Goal: Task Accomplishment & Management: Use online tool/utility

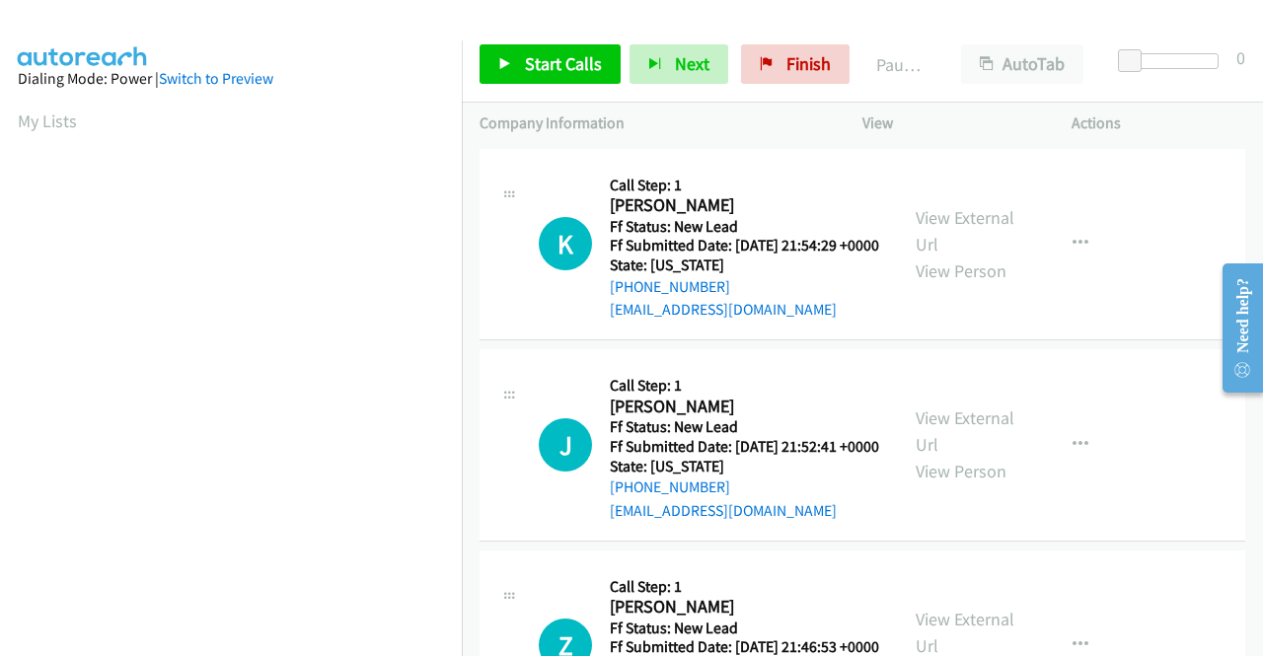
click at [865, 167] on div "Callback Scheduled Call Step: 1 Kyle Mehta America/Chicago Ff Status: New Lead …" at bounding box center [744, 245] width 269 height 156
click at [521, 60] on link "Start Calls" at bounding box center [550, 63] width 141 height 39
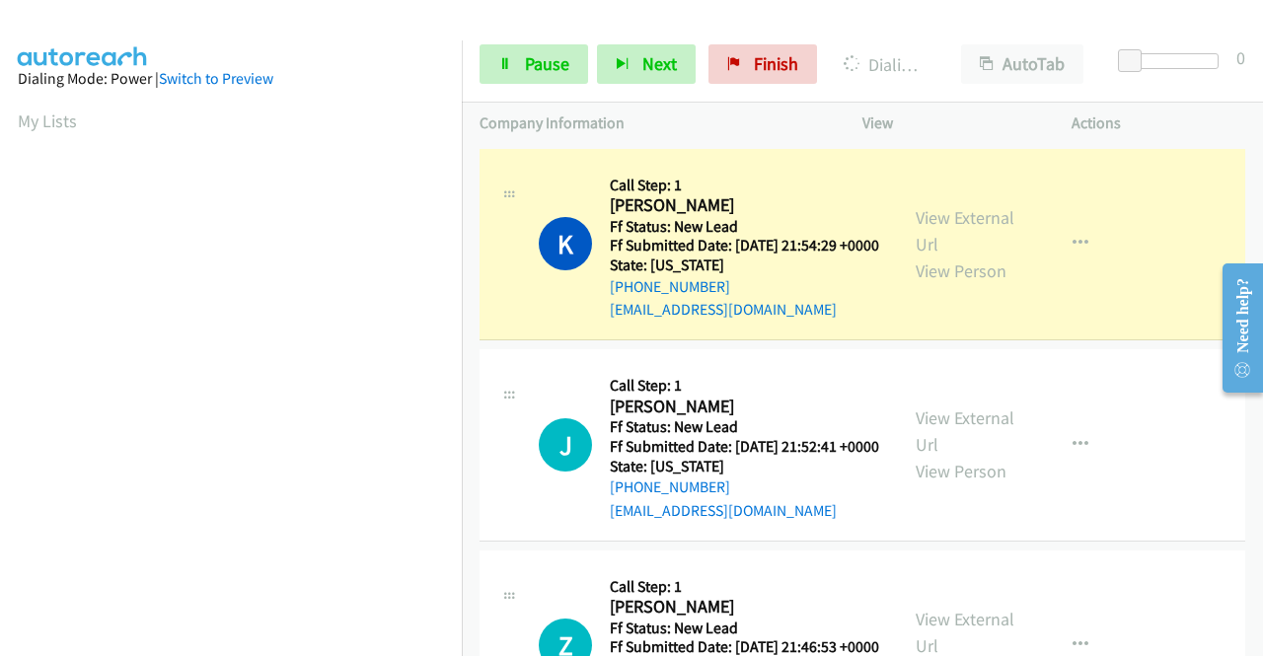
click at [960, 250] on div "View External Url View Person" at bounding box center [967, 244] width 103 height 80
click at [937, 227] on link "View External Url" at bounding box center [965, 230] width 99 height 49
click at [0, 222] on aside "Dialing Mode: Power | Switch to Preview My Lists" at bounding box center [231, 158] width 462 height 1093
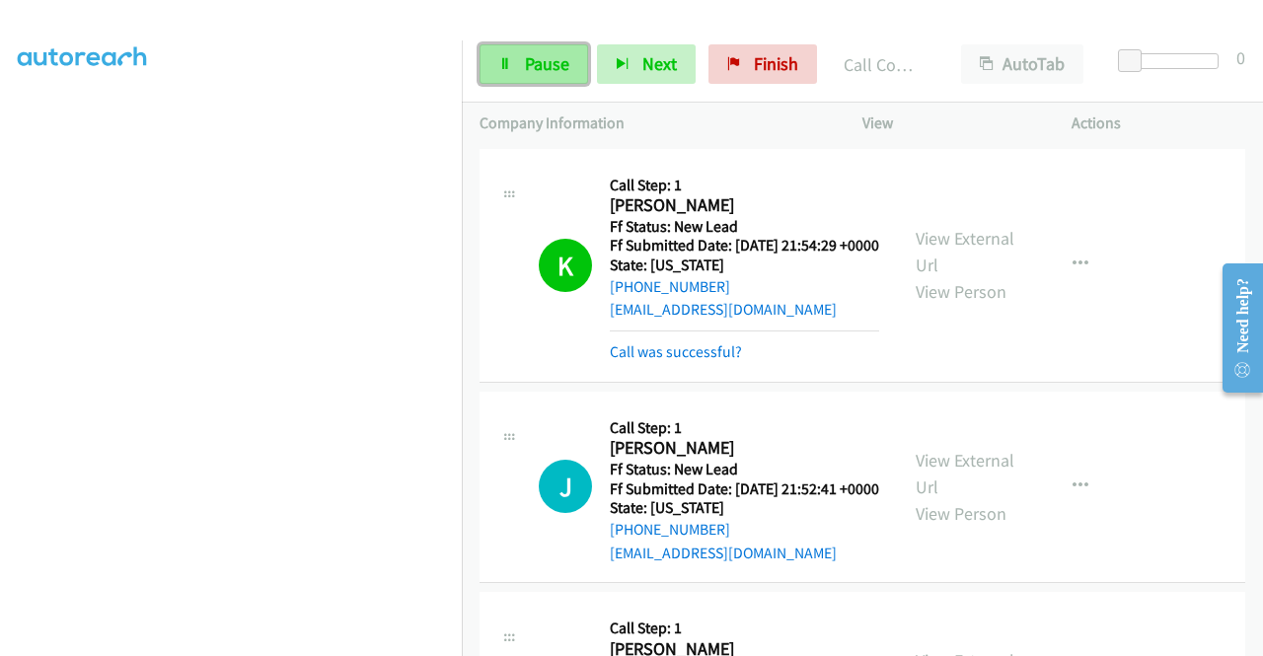
click at [532, 73] on span "Pause" at bounding box center [547, 63] width 44 height 23
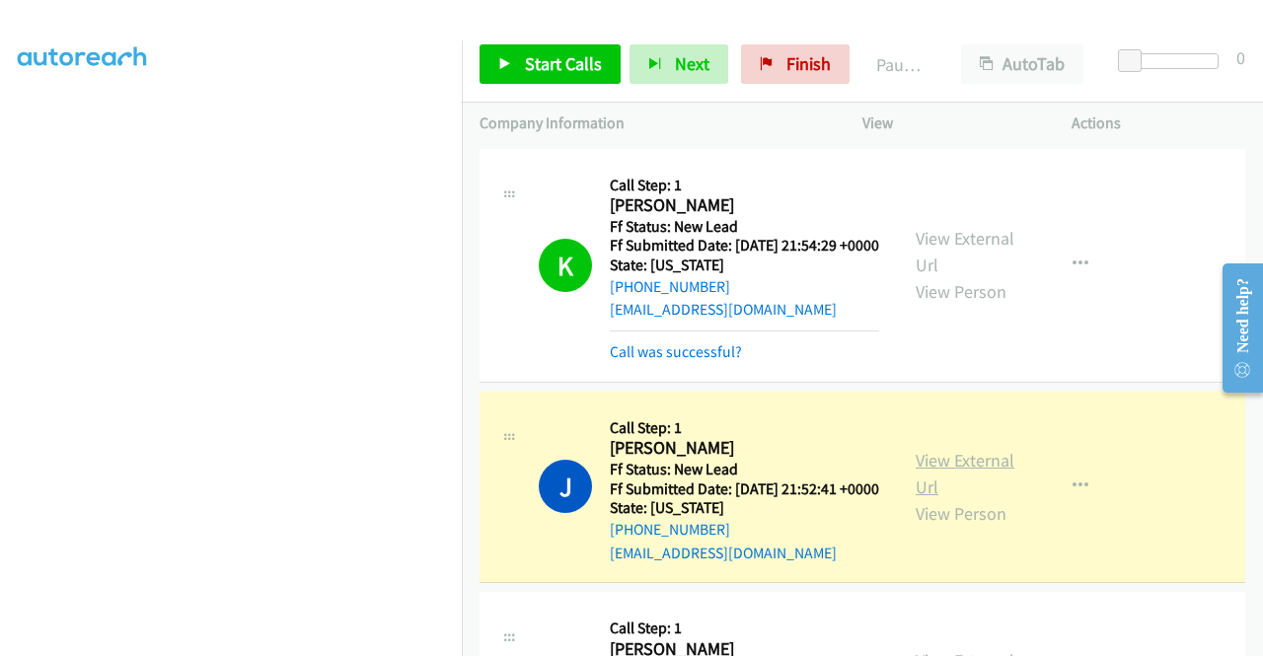
click at [924, 497] on link "View External Url" at bounding box center [965, 473] width 99 height 49
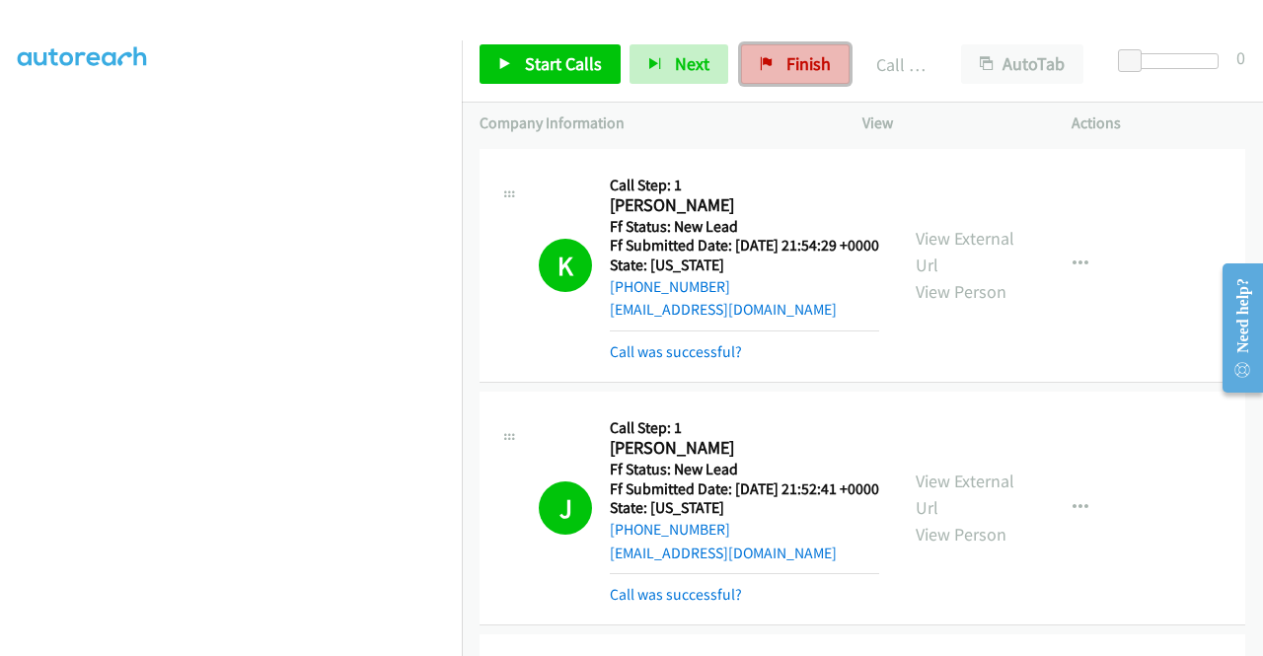
click at [790, 71] on span "Finish" at bounding box center [809, 63] width 44 height 23
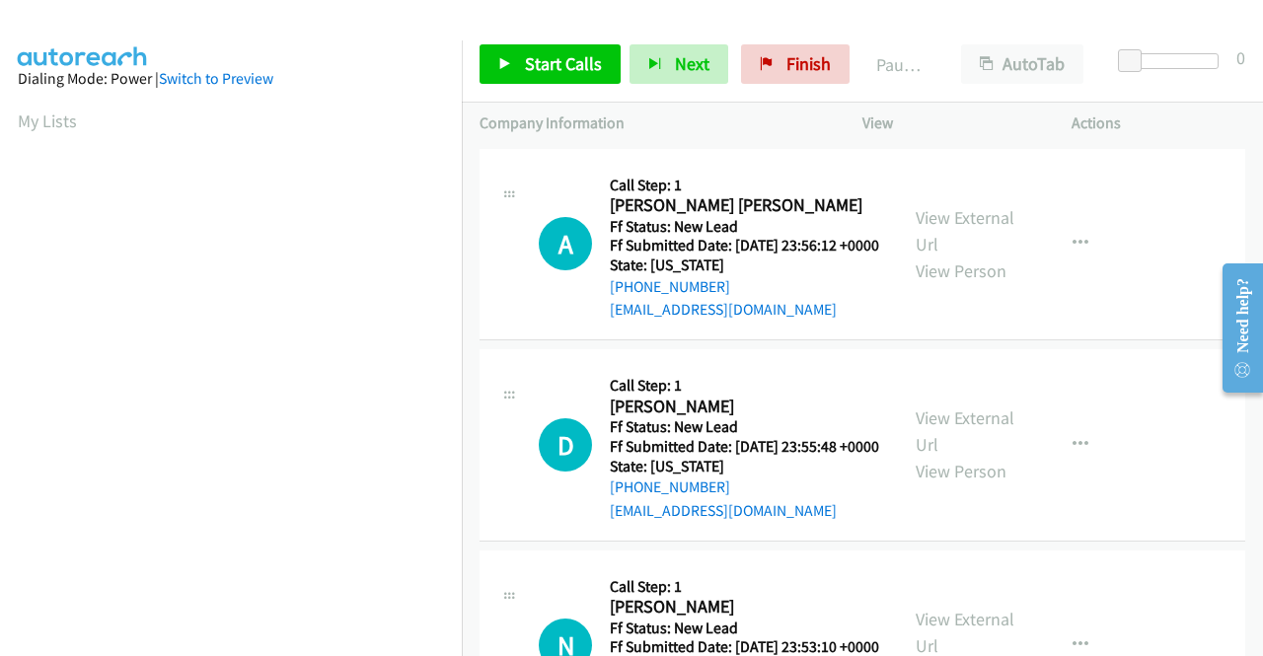
scroll to position [307, 0]
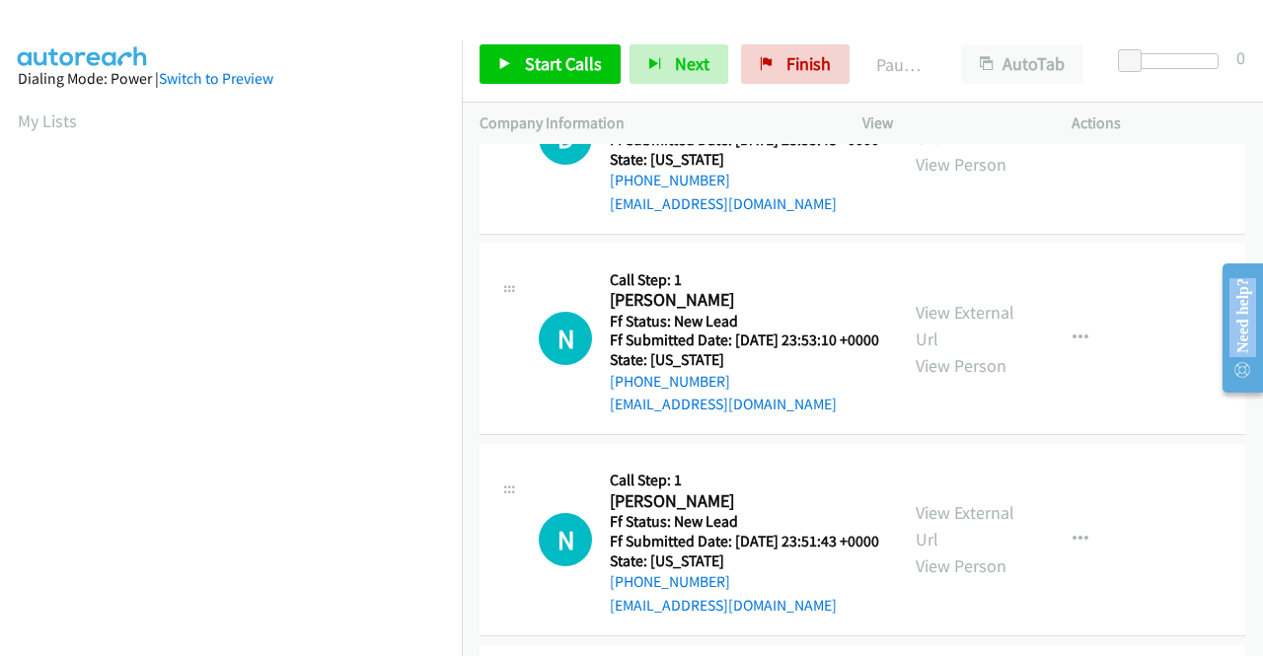
click at [1262, 392] on div "Need help?" at bounding box center [1243, 327] width 40 height 129
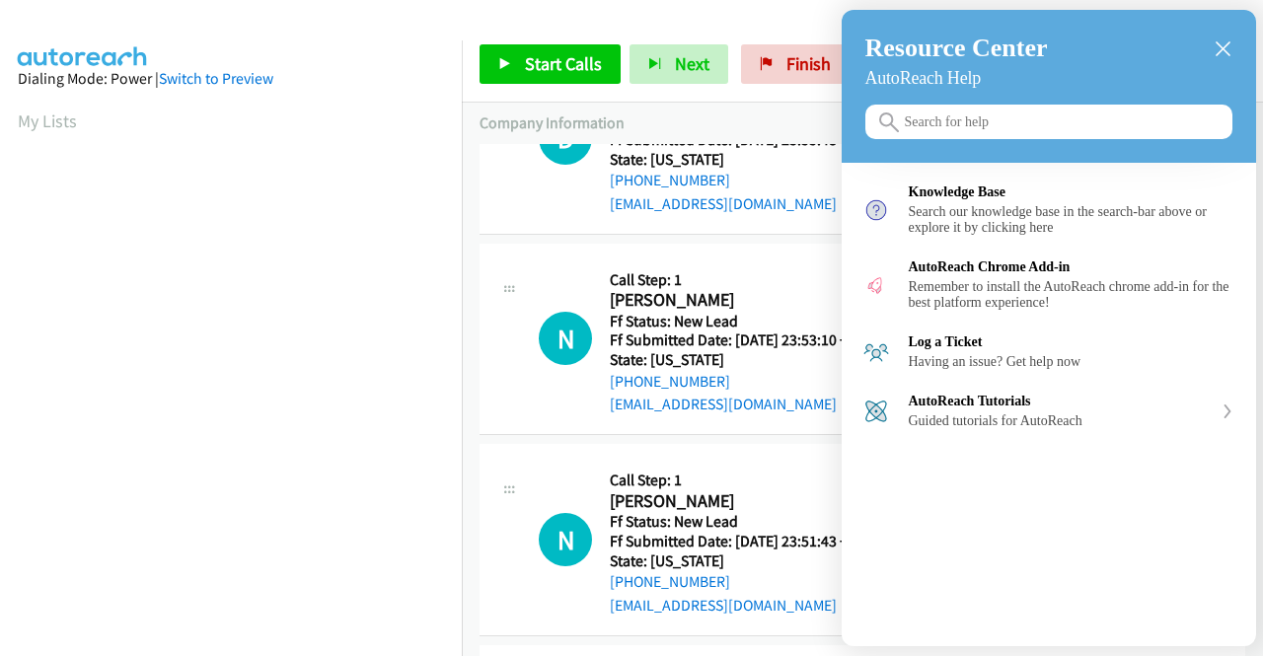
click at [1235, 63] on div "Resource Center AutoReach Help" at bounding box center [1049, 86] width 415 height 153
click at [1232, 53] on div "Resource Center AutoReach Help" at bounding box center [1049, 86] width 415 height 153
click at [1232, 53] on div "close resource center" at bounding box center [1223, 48] width 19 height 19
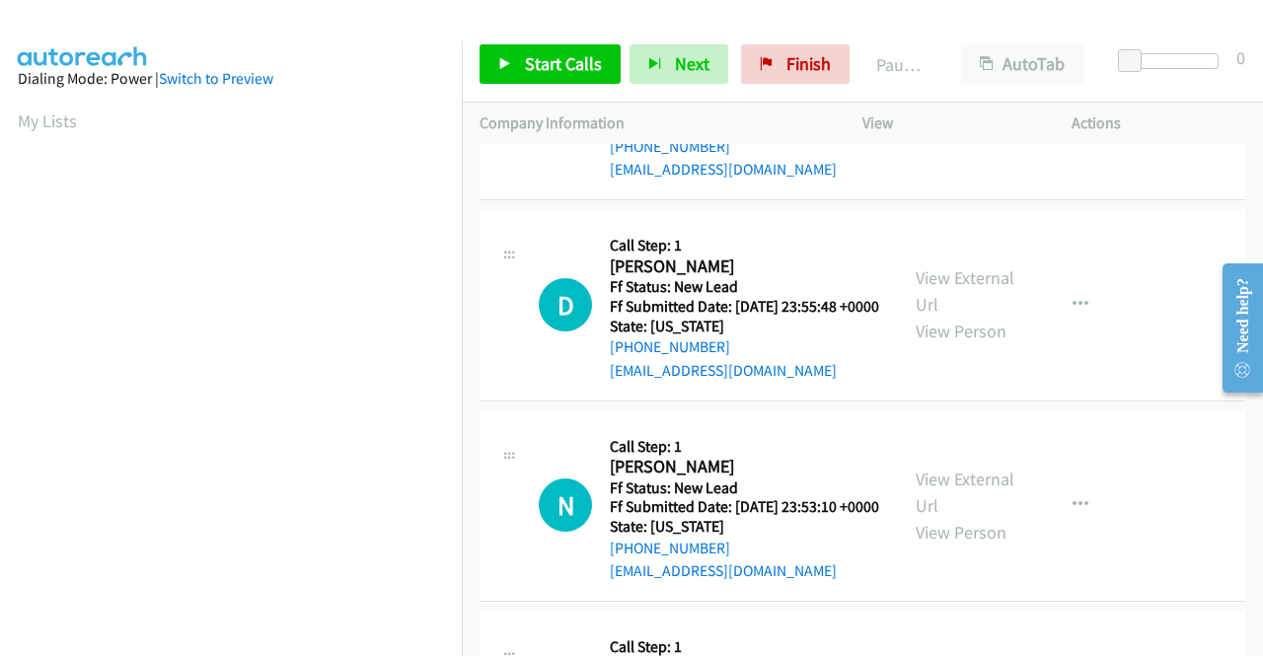
scroll to position [0, 0]
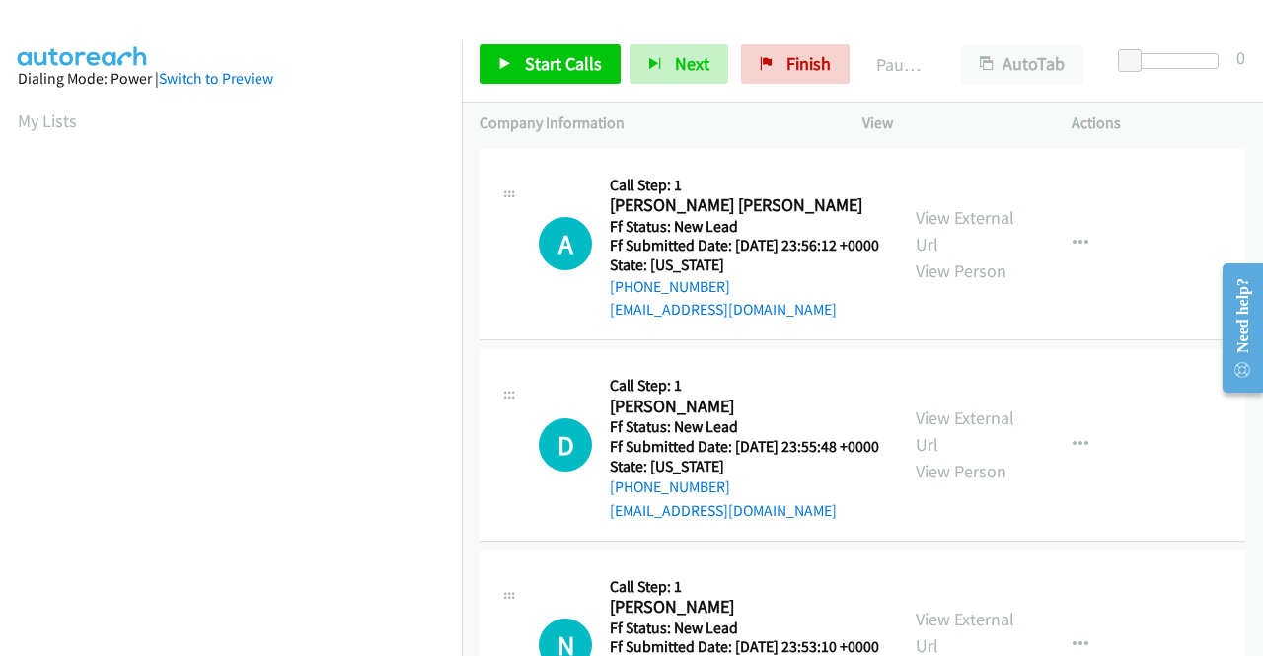
click at [825, 202] on h2 "Adair Jodi Blakley" at bounding box center [742, 205] width 264 height 23
click at [795, 86] on div "Start Calls Pause Next Finish Paused AutoTab AutoTab 0" at bounding box center [863, 65] width 802 height 76
click at [594, 54] on span "Start Calls" at bounding box center [563, 63] width 77 height 23
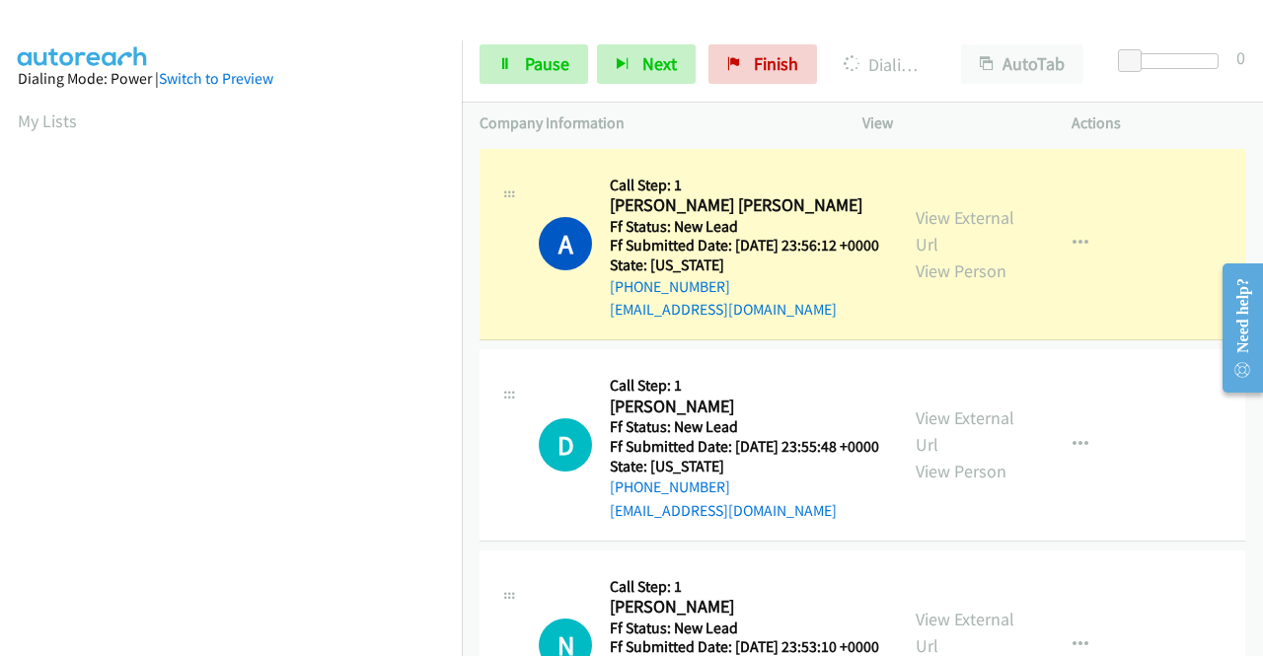
click at [952, 254] on div "View External Url View Person" at bounding box center [967, 244] width 103 height 80
click at [945, 241] on div "View External Url View Person" at bounding box center [967, 244] width 103 height 80
click at [929, 227] on link "View External Url" at bounding box center [965, 230] width 99 height 49
click at [0, 294] on aside "Dialing Mode: Power | Switch to Preview My Lists" at bounding box center [231, 586] width 462 height 1093
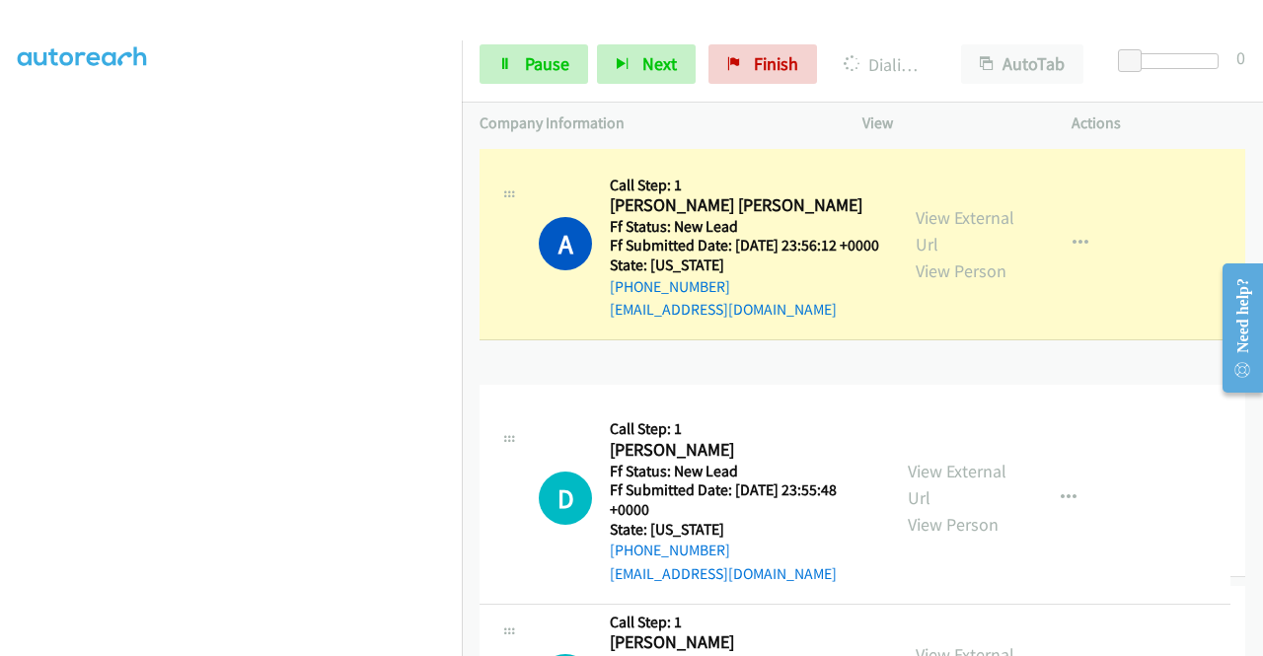
drag, startPoint x: 475, startPoint y: 442, endPoint x: 480, endPoint y: 488, distance: 45.7
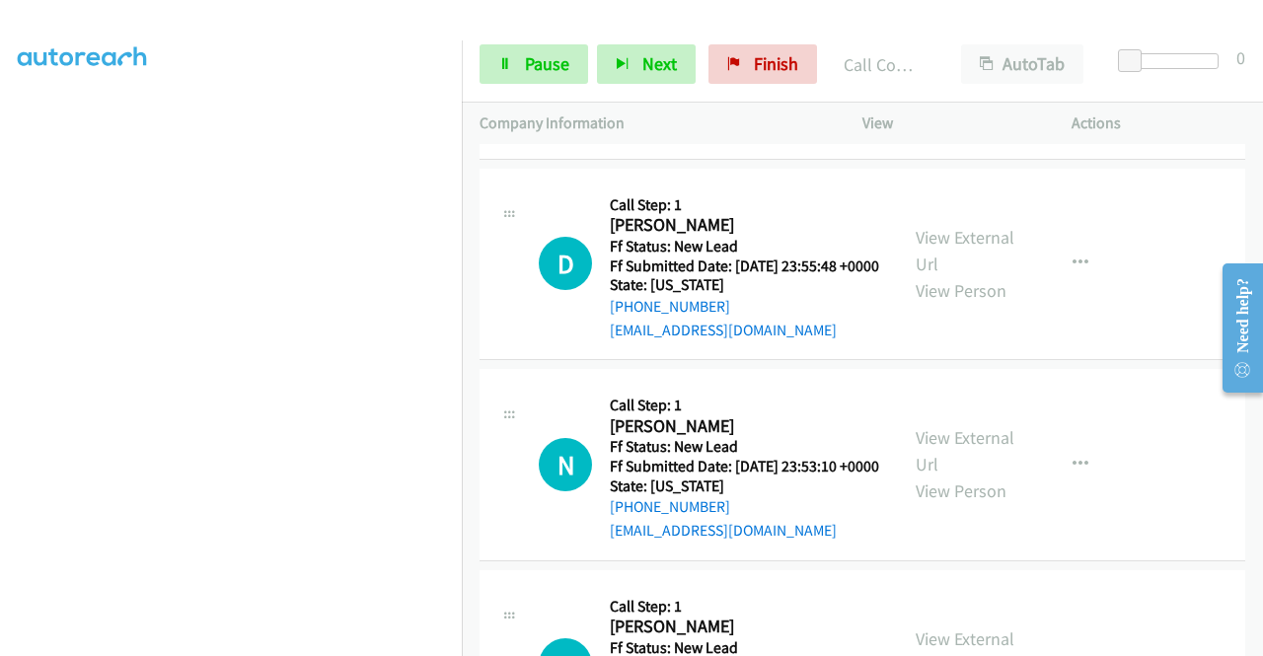
scroll to position [316, 0]
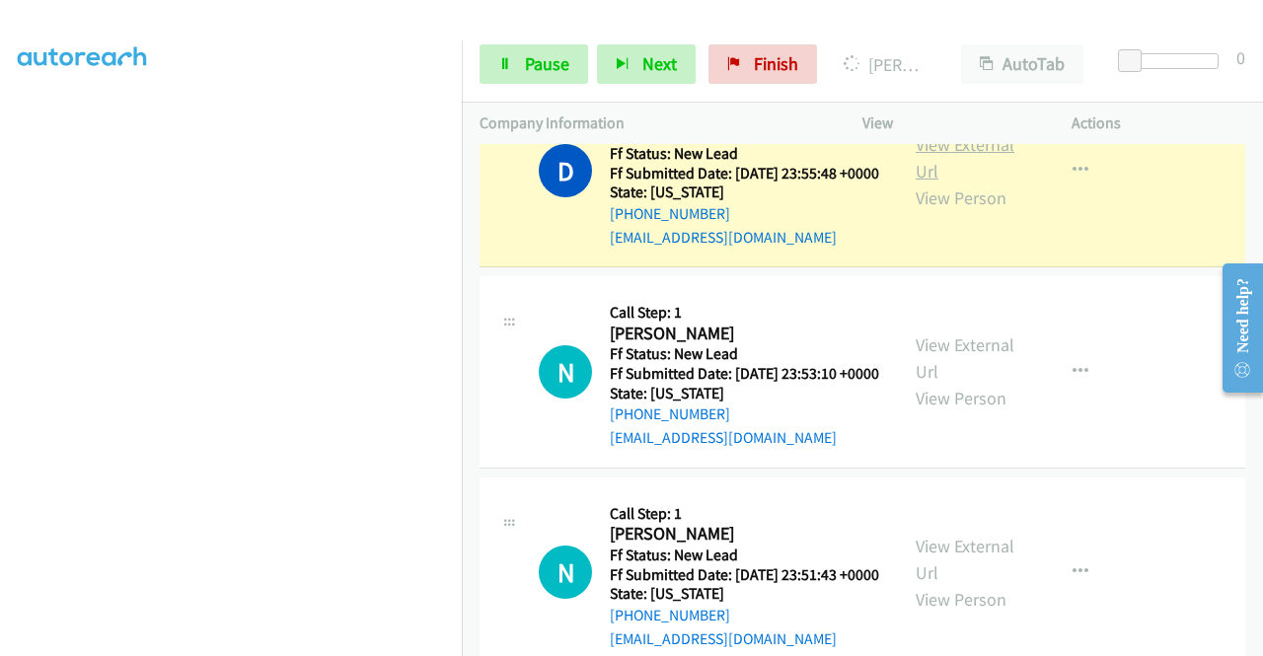
click at [973, 182] on link "View External Url" at bounding box center [965, 157] width 99 height 49
click at [492, 72] on link "Pause" at bounding box center [534, 63] width 109 height 39
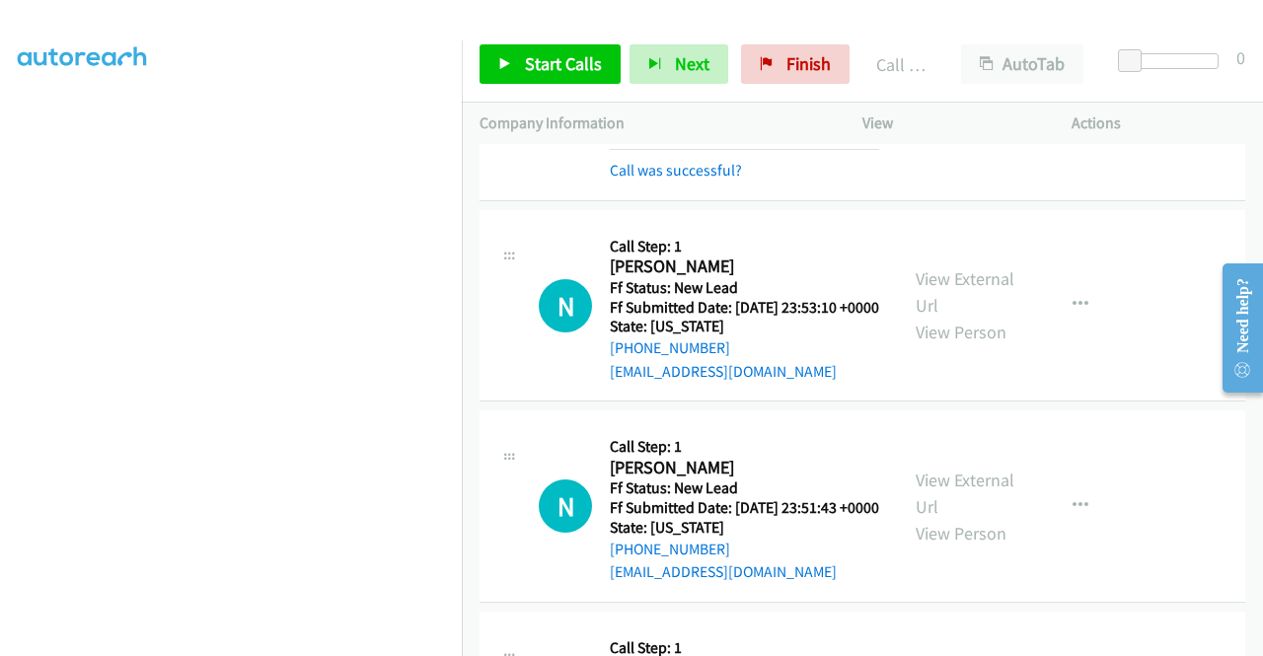
scroll to position [503, 0]
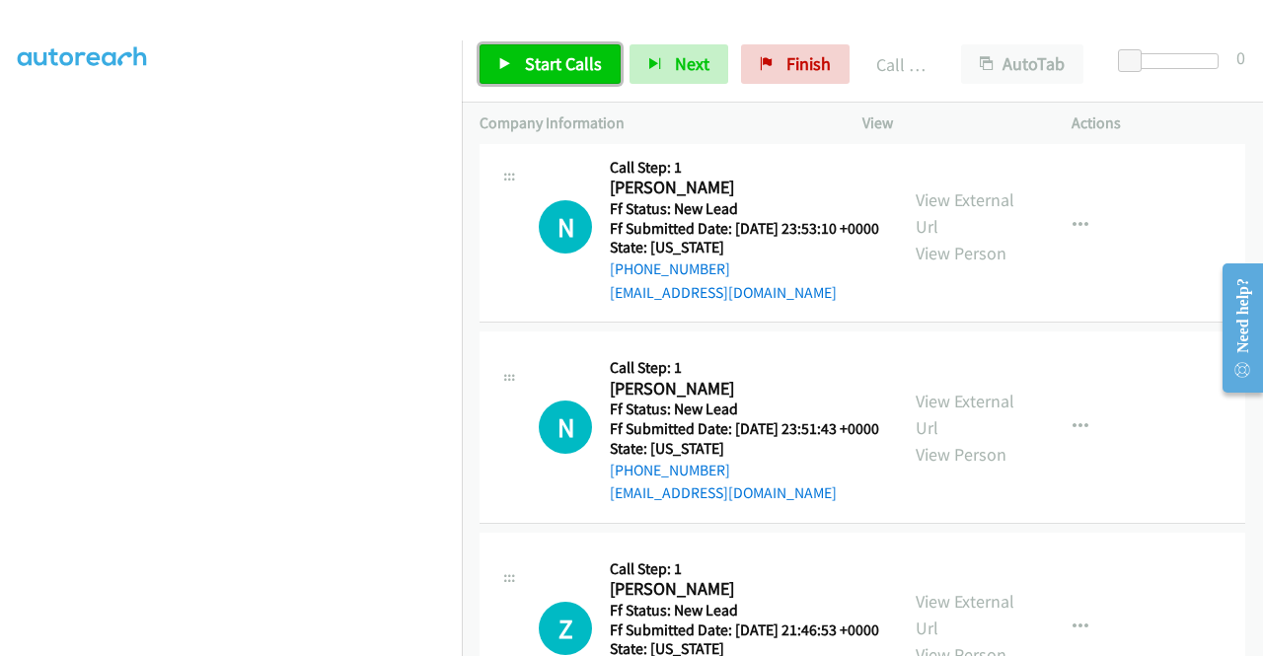
click at [543, 56] on span "Start Calls" at bounding box center [563, 63] width 77 height 23
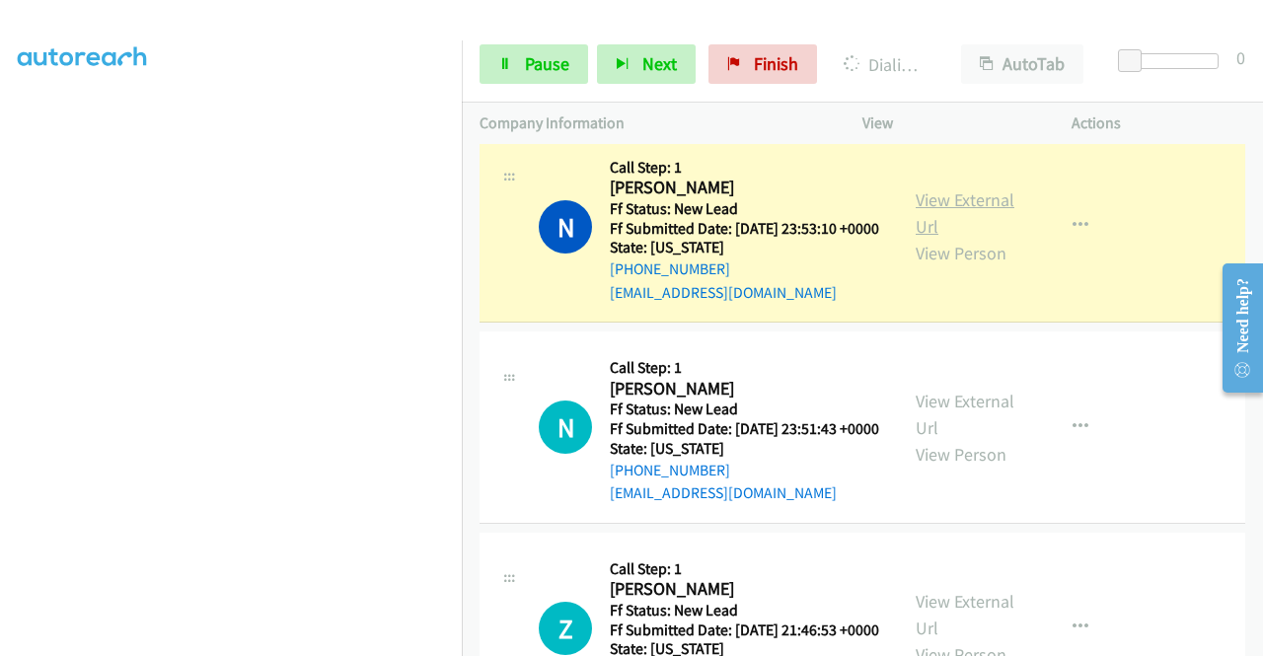
click at [936, 238] on link "View External Url" at bounding box center [965, 213] width 99 height 49
click at [559, 66] on span "Pause" at bounding box center [547, 63] width 44 height 23
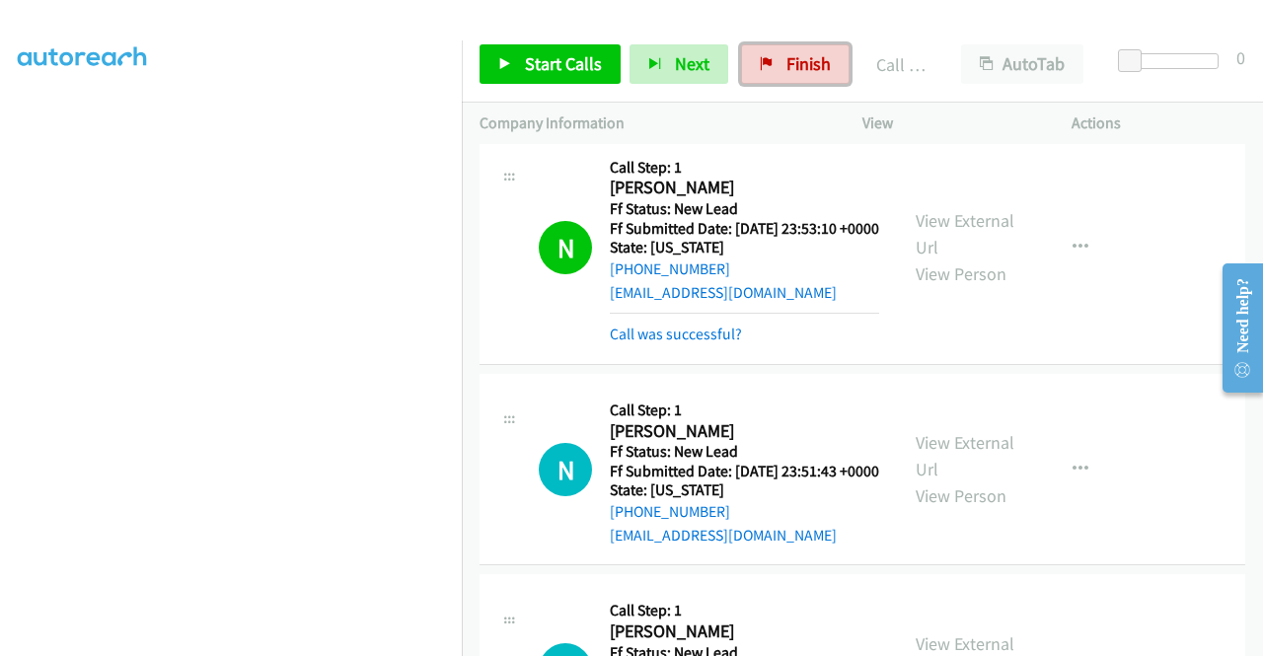
drag, startPoint x: 767, startPoint y: 44, endPoint x: 693, endPoint y: 112, distance: 99.9
click at [767, 44] on link "Finish" at bounding box center [795, 63] width 109 height 39
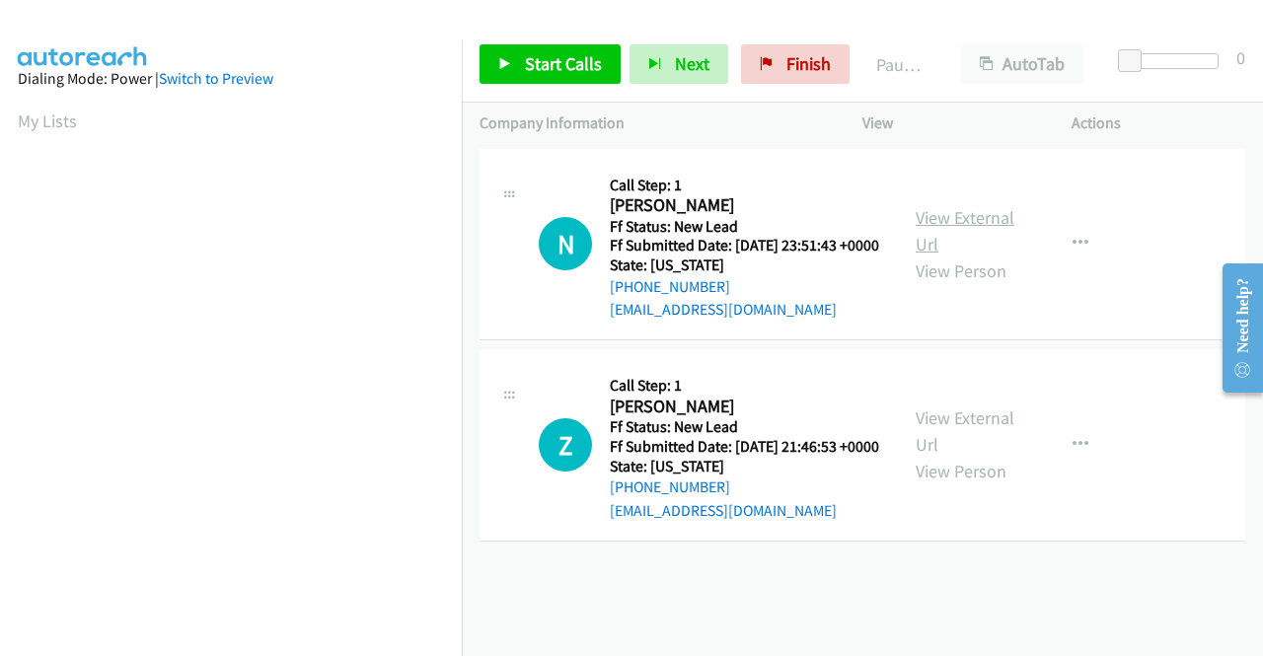
click at [942, 233] on link "View External Url" at bounding box center [965, 230] width 99 height 49
click at [935, 431] on div "View External Url View Person View External Url Email Schedule/Manage Callback …" at bounding box center [1011, 445] width 227 height 156
click at [930, 441] on link "View External Url" at bounding box center [965, 431] width 99 height 49
click at [533, 63] on span "Start Calls" at bounding box center [563, 63] width 77 height 23
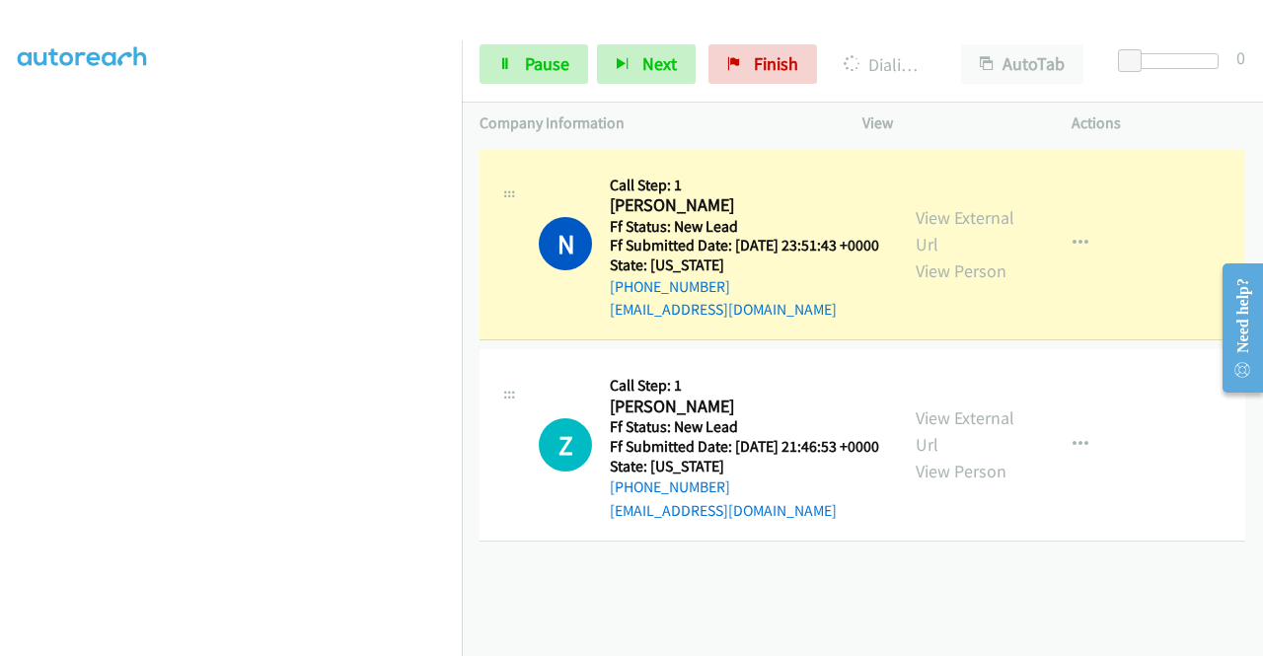
scroll to position [361, 0]
click at [0, 249] on aside "Dialing Mode: Power | Switch to Preview My Lists" at bounding box center [231, 225] width 462 height 1093
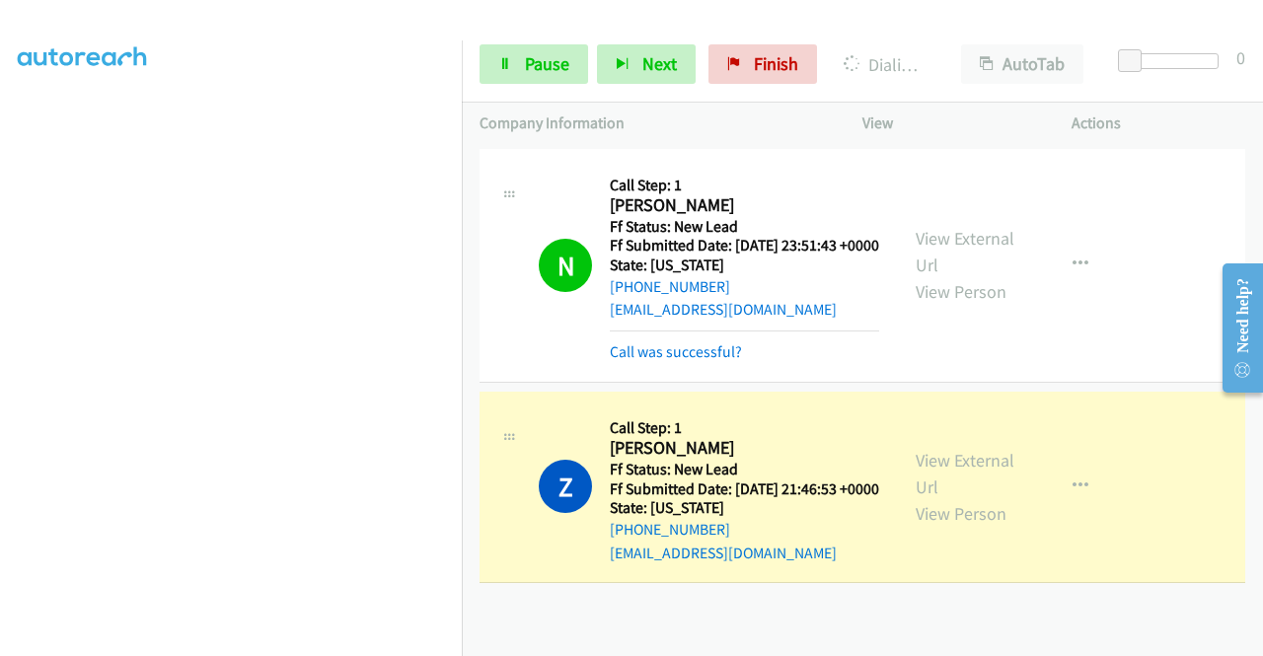
scroll to position [450, 0]
click at [542, 42] on div "Start Calls Pause Next Finish Dialing Zac Bransby AutoTab AutoTab 0" at bounding box center [863, 65] width 802 height 76
click at [533, 56] on span "Pause" at bounding box center [547, 63] width 44 height 23
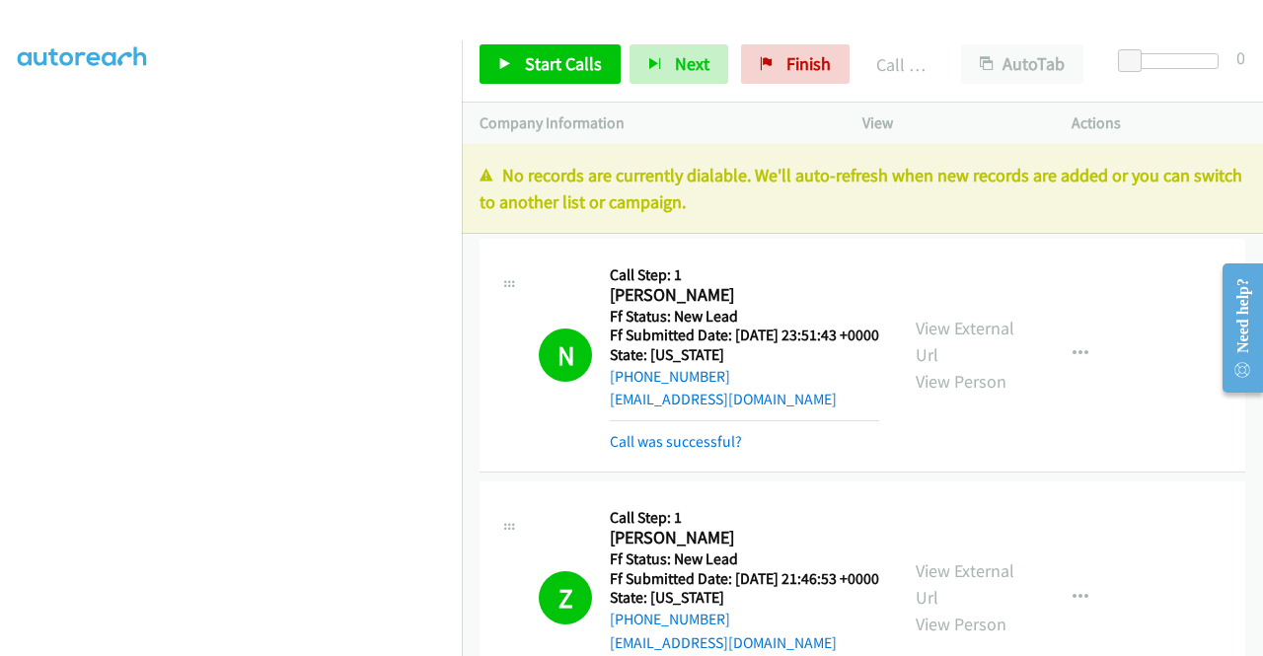
click at [761, 85] on div "Start Calls Pause Next Finish Call Completed AutoTab AutoTab 0" at bounding box center [863, 65] width 802 height 76
click at [760, 68] on icon at bounding box center [767, 65] width 14 height 14
click at [1109, 210] on p "No records are currently dialable. We'll auto-refresh when new records are adde…" at bounding box center [863, 188] width 766 height 53
drag, startPoint x: 793, startPoint y: 54, endPoint x: 715, endPoint y: 90, distance: 85.7
click at [793, 54] on span "Finish" at bounding box center [809, 63] width 44 height 23
